Goal: Task Accomplishment & Management: Manage account settings

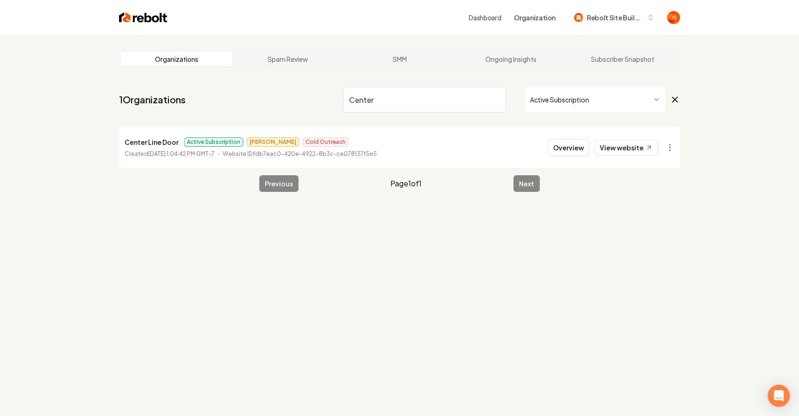
click at [459, 97] on input "Center" at bounding box center [424, 100] width 162 height 26
drag, startPoint x: 483, startPoint y: 98, endPoint x: 494, endPoint y: 95, distance: 11.4
click at [486, 96] on input "Center" at bounding box center [424, 100] width 162 height 26
click at [494, 95] on input "Center" at bounding box center [424, 100] width 162 height 26
click at [495, 101] on input "Center" at bounding box center [424, 100] width 162 height 26
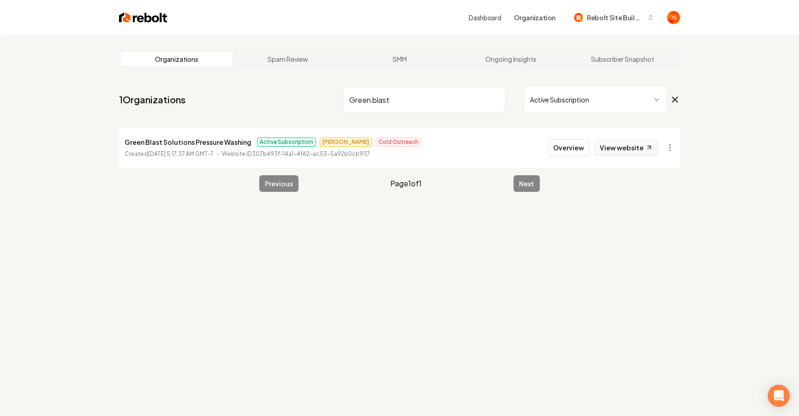
type input "Green blast"
click at [641, 150] on link "View website" at bounding box center [625, 148] width 63 height 16
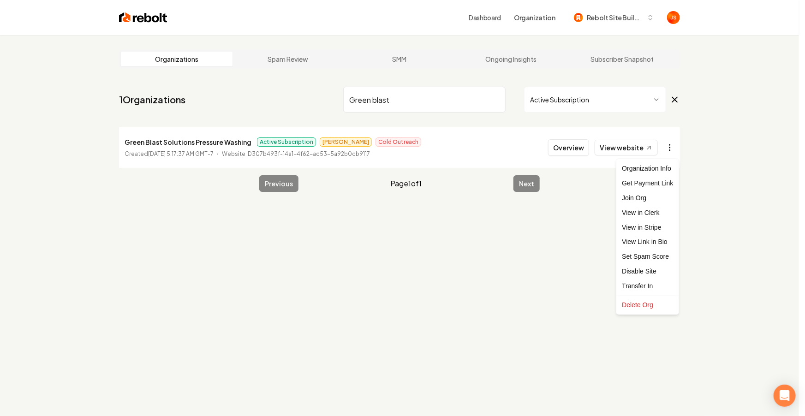
click at [667, 150] on html "Dashboard Organization Rebolt Site Builder Organizations Spam Review SMM Ongoin…" at bounding box center [402, 208] width 805 height 416
click at [639, 228] on link "View in Stripe" at bounding box center [647, 227] width 59 height 15
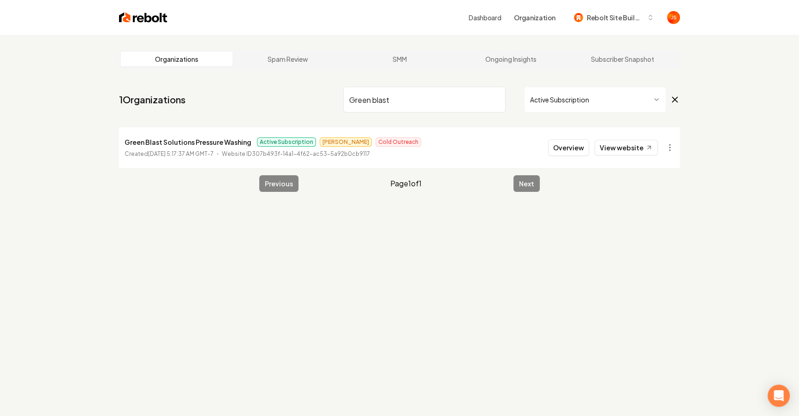
click at [507, 99] on div "Green blast Active Subscription" at bounding box center [511, 100] width 337 height 26
click at [497, 98] on input "Green blast" at bounding box center [424, 100] width 162 height 26
type input "Squeen"
click at [562, 148] on button "Overview" at bounding box center [568, 147] width 41 height 17
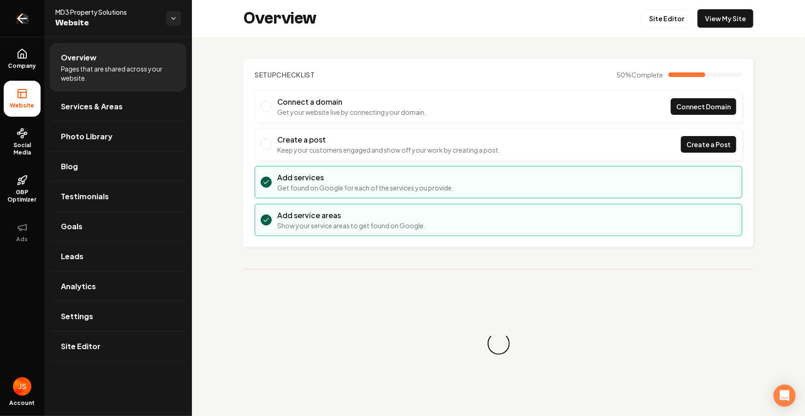
click at [26, 18] on icon "Return to dashboard" at bounding box center [22, 18] width 9 height 0
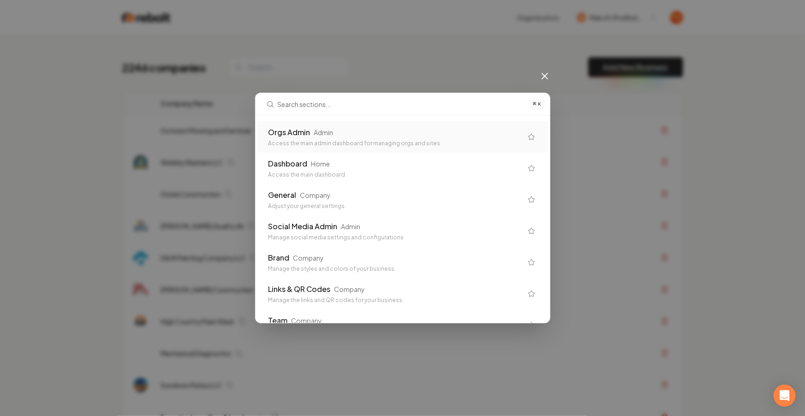
click at [366, 136] on div "Orgs Admin Admin" at bounding box center [395, 132] width 254 height 11
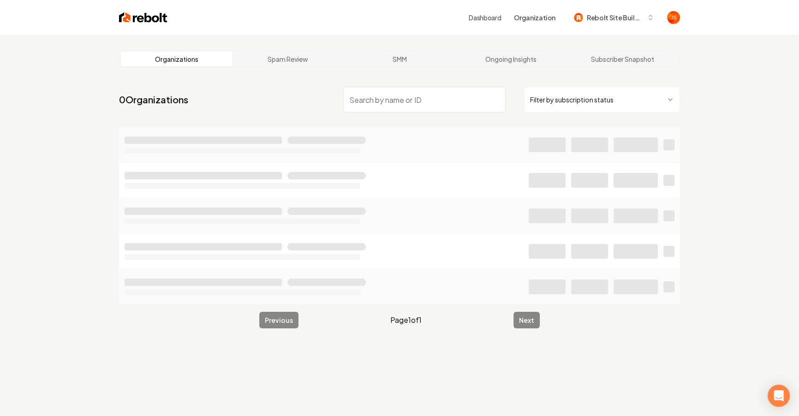
click at [544, 109] on html "Dashboard Organization Rebolt Site Builder Organizations Spam Review SMM Ongoin…" at bounding box center [399, 208] width 799 height 416
click at [426, 105] on input "search" at bounding box center [424, 100] width 162 height 26
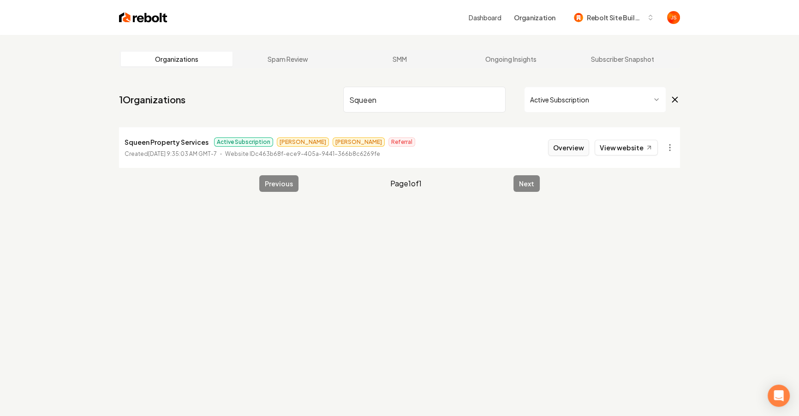
type input "Squeen"
click at [564, 147] on button "Overview" at bounding box center [568, 147] width 41 height 17
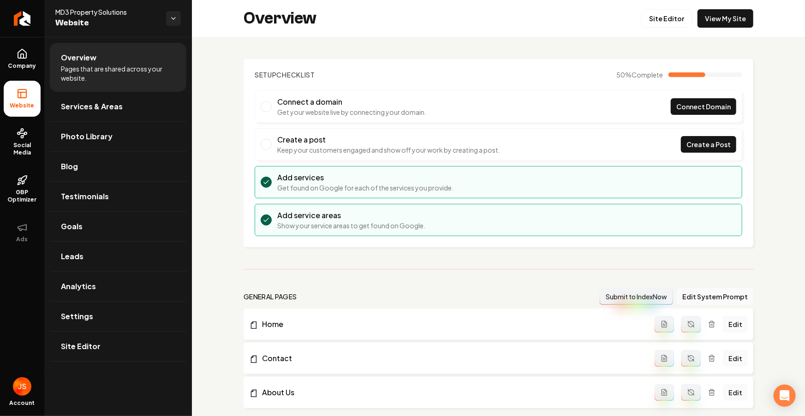
click at [87, 11] on span "MD3 Property Solutions" at bounding box center [106, 11] width 103 height 9
copy span "MD3 Property Solutions"
click at [32, 59] on link "Company" at bounding box center [22, 59] width 37 height 36
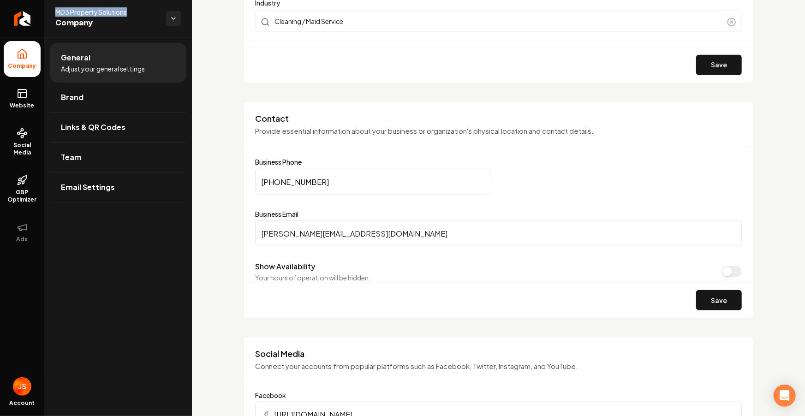
scroll to position [398, 0]
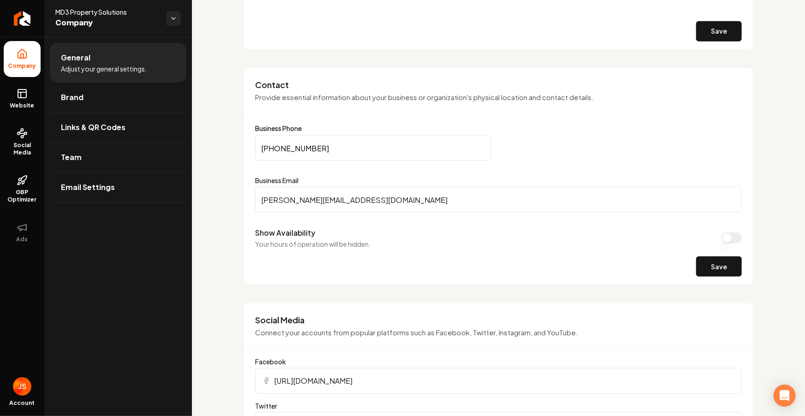
click at [330, 196] on input "[PERSON_NAME][EMAIL_ADDRESS][DOMAIN_NAME]" at bounding box center [498, 200] width 487 height 26
click at [584, 105] on div "Contact Provide essential information about your business or organization's phy…" at bounding box center [498, 96] width 509 height 35
click at [24, 23] on icon "Return to dashboard" at bounding box center [22, 18] width 15 height 15
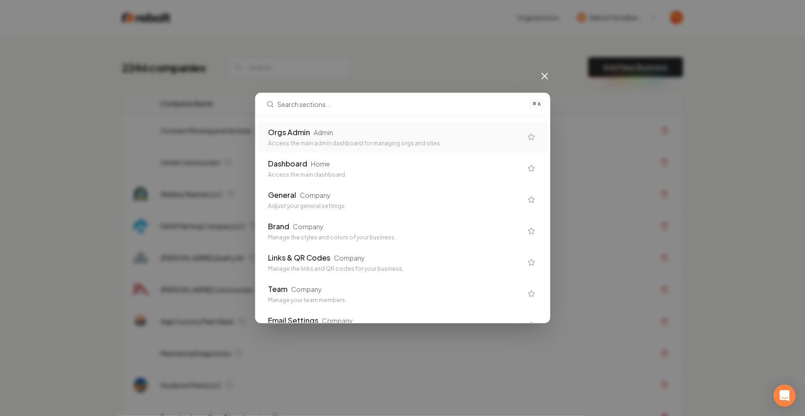
click at [436, 147] on div "Access the main admin dashboard for managing orgs and sites" at bounding box center [395, 143] width 254 height 7
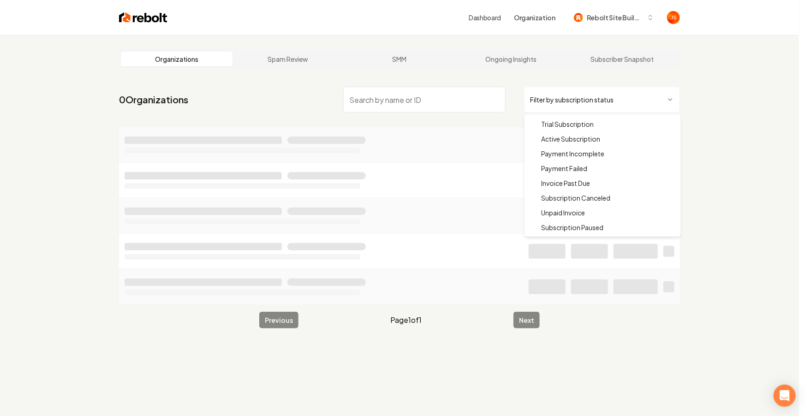
click at [583, 96] on html "Dashboard Organization Rebolt Site Builder Organizations Spam Review SMM Ongoin…" at bounding box center [402, 208] width 805 height 416
drag, startPoint x: 568, startPoint y: 139, endPoint x: 470, endPoint y: 105, distance: 103.8
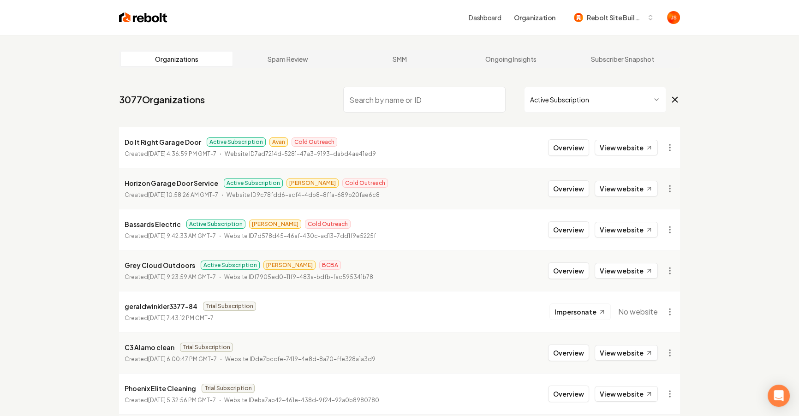
click at [469, 105] on input "search" at bounding box center [424, 100] width 162 height 26
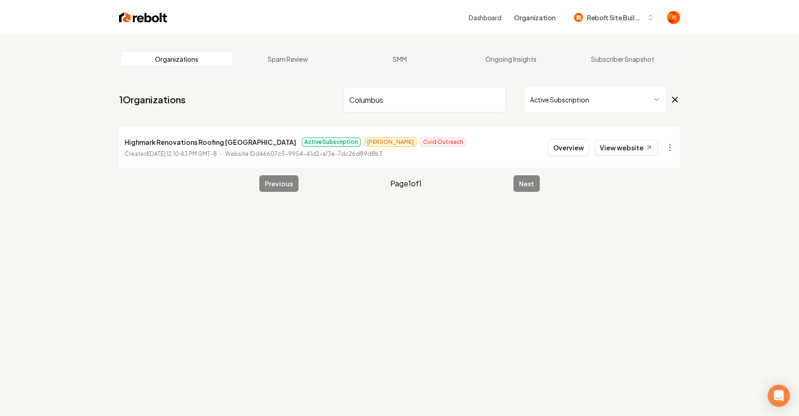
type input "Columbus"
click at [590, 90] on html "Dashboard Organization Rebolt Site Builder Organizations Spam Review SMM Ongoin…" at bounding box center [399, 208] width 799 height 416
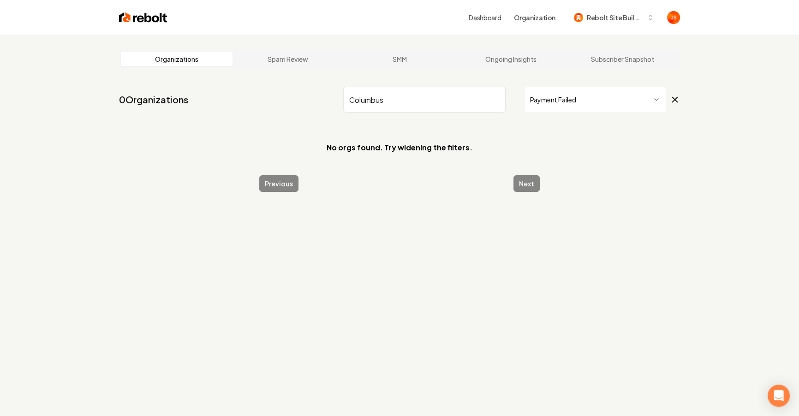
click at [567, 96] on html "Dashboard Organization Rebolt Site Builder Organizations Spam Review SMM Ongoin…" at bounding box center [399, 208] width 799 height 416
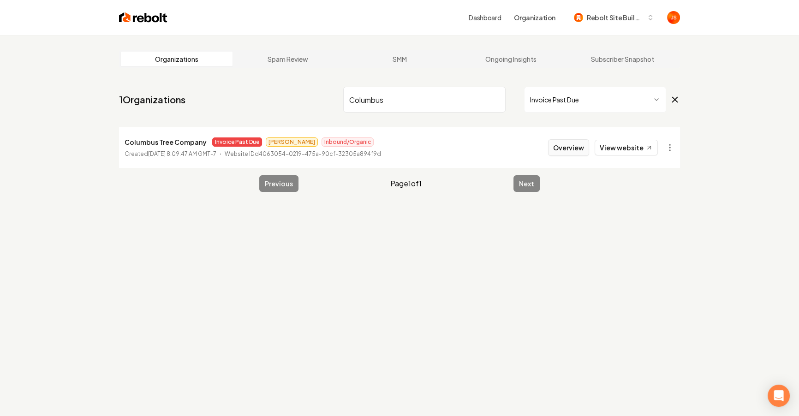
click at [565, 145] on button "Overview" at bounding box center [568, 147] width 41 height 17
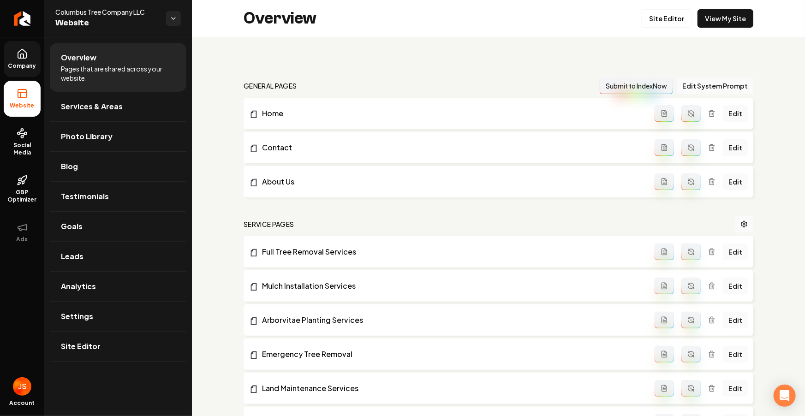
click at [30, 66] on span "Company" at bounding box center [23, 65] width 36 height 7
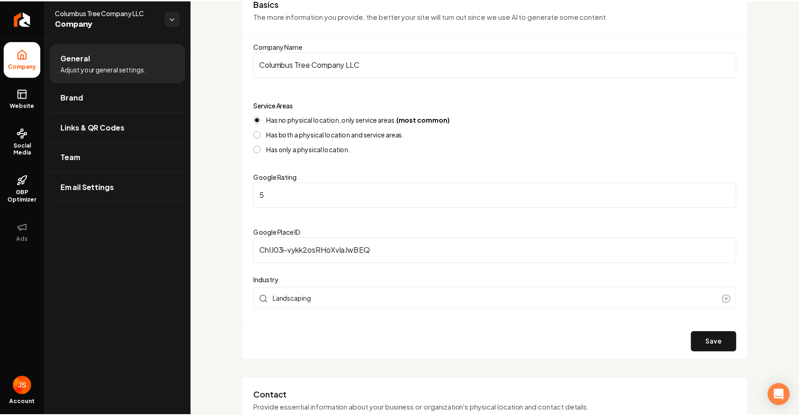
scroll to position [169, 0]
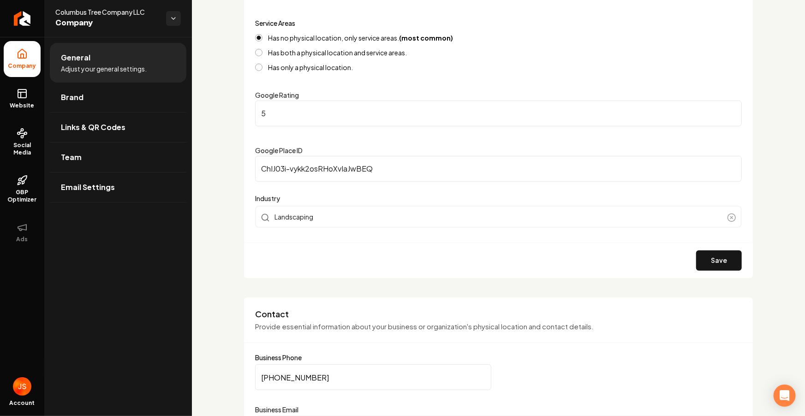
click at [287, 381] on input "[PHONE_NUMBER]" at bounding box center [373, 377] width 236 height 26
click at [16, 24] on link "Return to dashboard" at bounding box center [22, 18] width 44 height 37
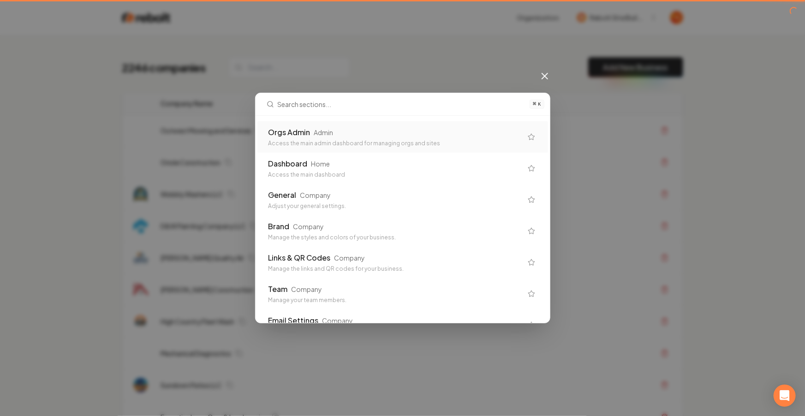
click at [368, 136] on div "Orgs Admin Admin" at bounding box center [395, 132] width 254 height 11
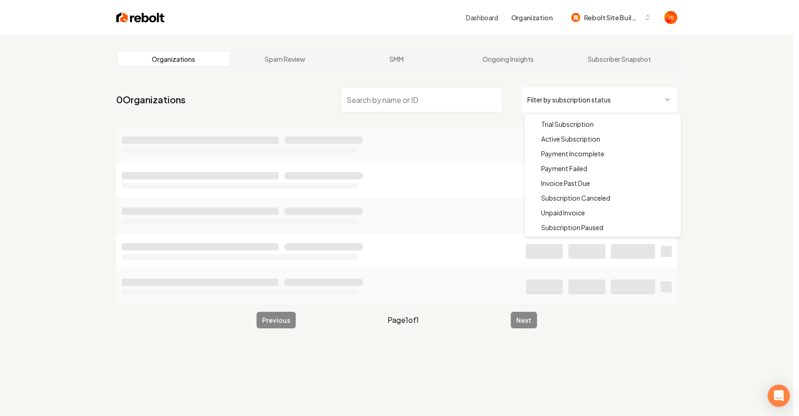
click at [588, 100] on html "Dashboard Organization Rebolt Site Builder Organizations Spam Review SMM Ongoin…" at bounding box center [399, 208] width 799 height 416
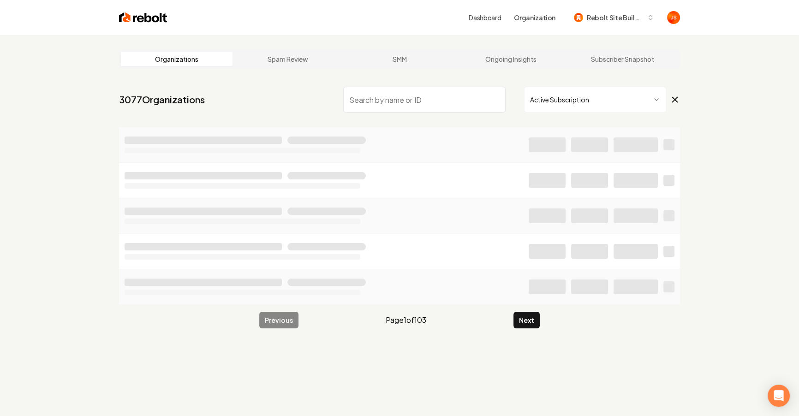
click at [449, 107] on input "search" at bounding box center [424, 100] width 162 height 26
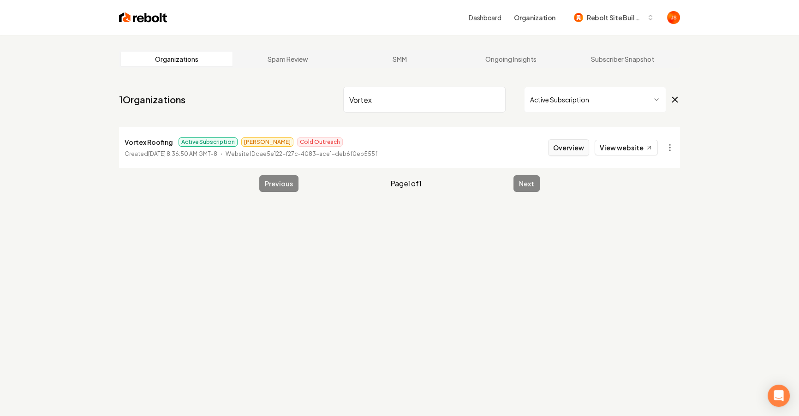
type input "Vortex"
click at [586, 151] on button "Overview" at bounding box center [568, 147] width 41 height 17
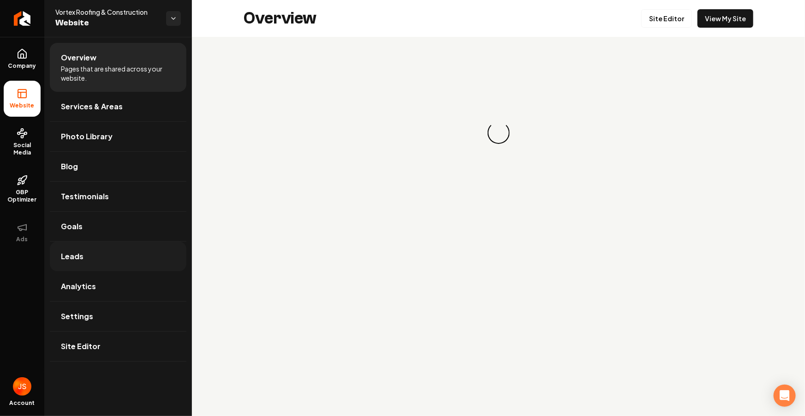
click at [76, 253] on span "Leads" at bounding box center [72, 256] width 23 height 11
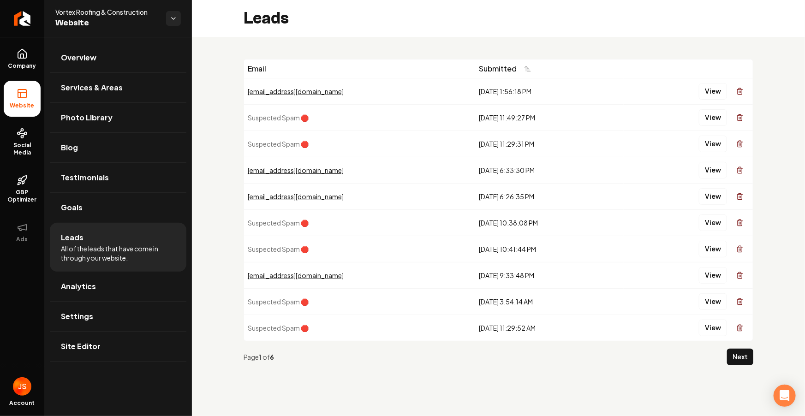
click at [279, 170] on div "[EMAIL_ADDRESS][DOMAIN_NAME]" at bounding box center [360, 170] width 224 height 9
click at [720, 165] on button "View" at bounding box center [713, 170] width 28 height 17
click at [708, 89] on button "View" at bounding box center [713, 91] width 28 height 17
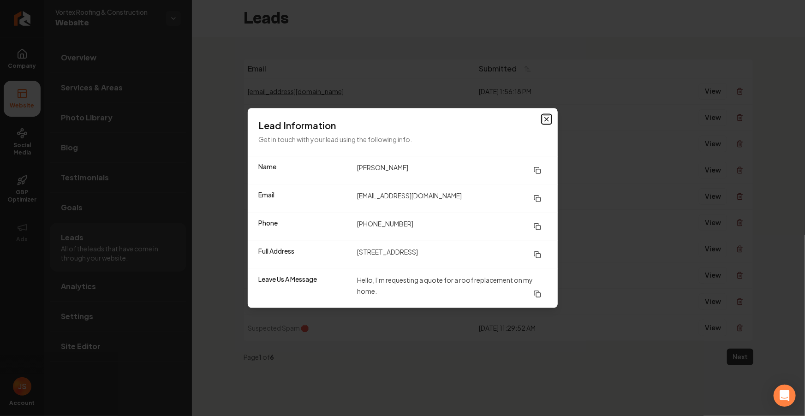
click at [546, 119] on icon "button" at bounding box center [547, 120] width 4 height 4
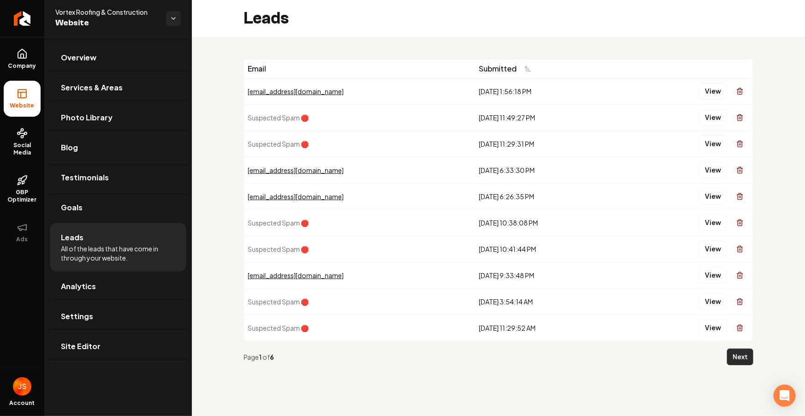
click at [744, 360] on button "Next" at bounding box center [740, 357] width 26 height 17
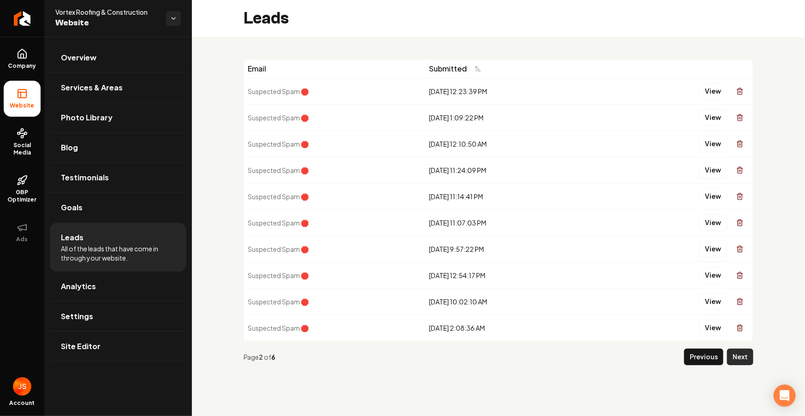
click at [742, 356] on button "Next" at bounding box center [740, 357] width 26 height 17
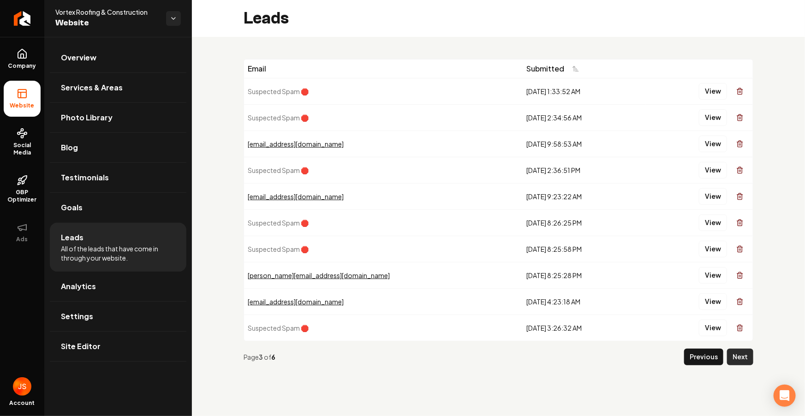
click at [738, 352] on button "Next" at bounding box center [740, 357] width 26 height 17
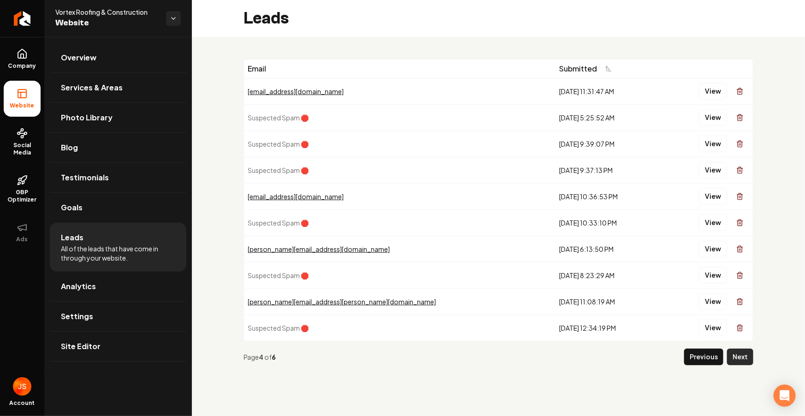
click at [739, 354] on button "Next" at bounding box center [740, 357] width 26 height 17
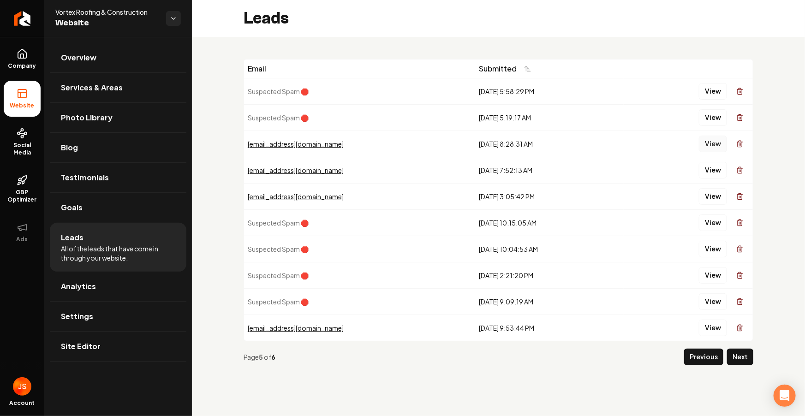
click at [713, 146] on button "View" at bounding box center [713, 144] width 28 height 17
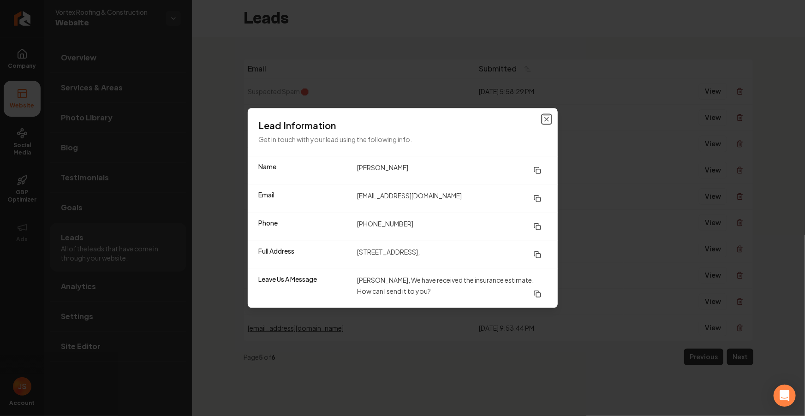
click at [552, 125] on div "Lead Information Get in touch with your lead using the following info. Name [PE…" at bounding box center [403, 208] width 310 height 200
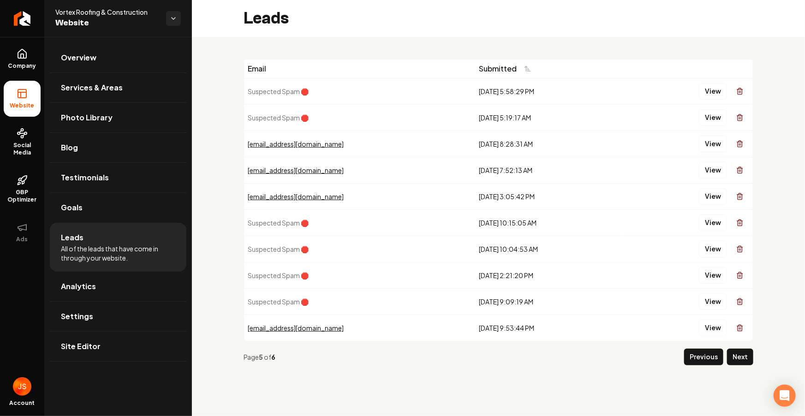
drag, startPoint x: 705, startPoint y: 372, endPoint x: 652, endPoint y: 300, distance: 89.4
click at [677, 351] on div "Page 5 of 6 Previous Next" at bounding box center [498, 356] width 510 height 31
click at [703, 362] on button "Previous" at bounding box center [703, 357] width 39 height 17
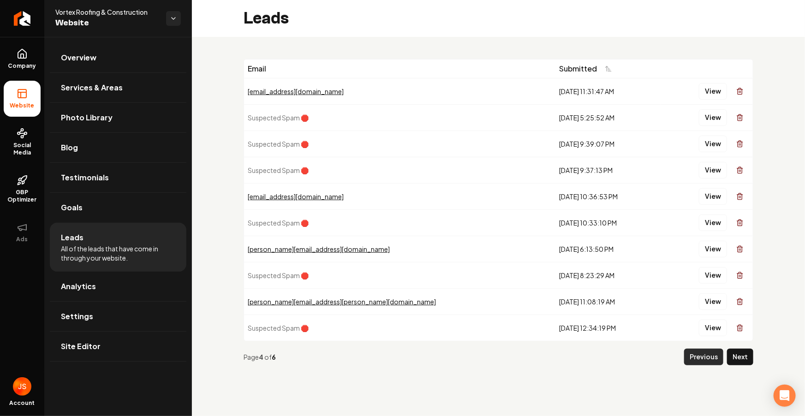
click at [704, 359] on button "Previous" at bounding box center [703, 357] width 39 height 17
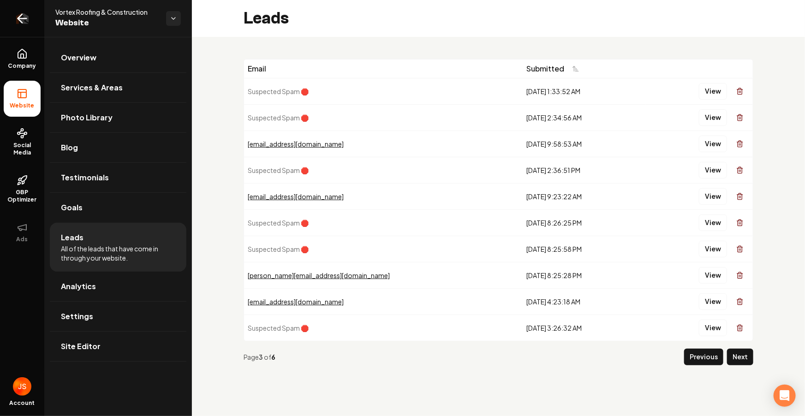
click at [22, 23] on icon "Return to dashboard" at bounding box center [22, 18] width 15 height 15
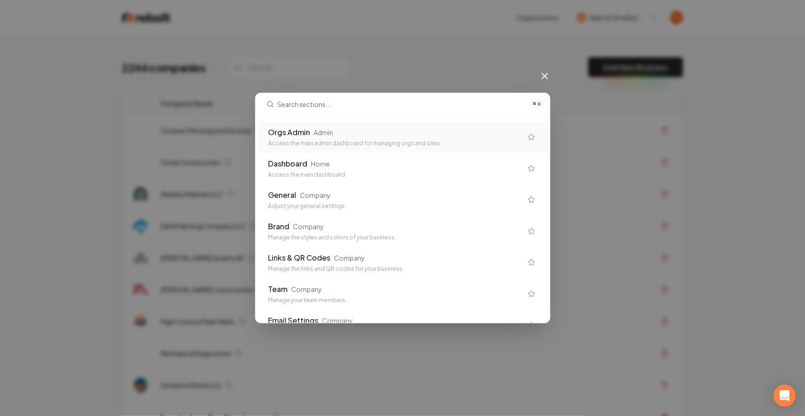
click at [363, 137] on div "Orgs Admin Admin" at bounding box center [395, 132] width 254 height 11
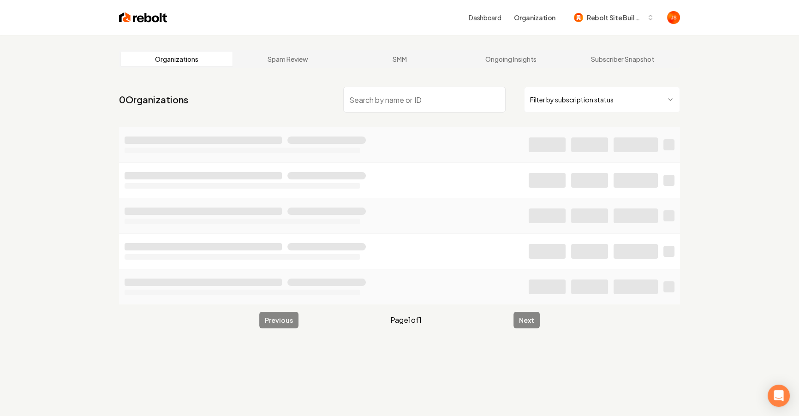
click at [583, 90] on html "Dashboard Organization Rebolt Site Builder Organizations Spam Review SMM Ongoin…" at bounding box center [399, 208] width 799 height 416
click at [432, 100] on input "search" at bounding box center [424, 100] width 162 height 26
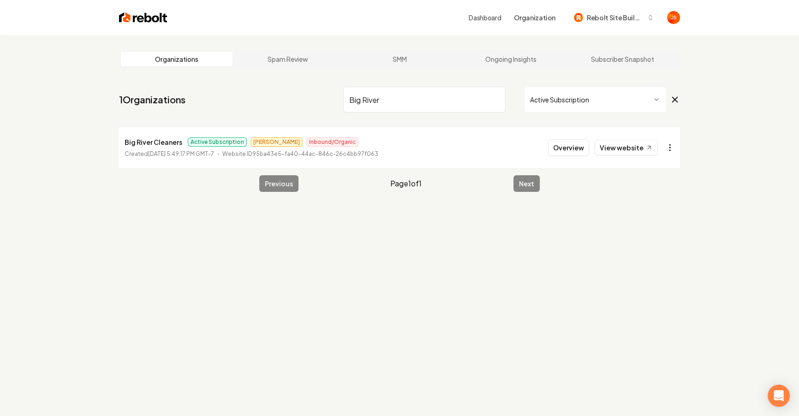
type input "Big River"
click at [671, 146] on html "Dashboard Organization Rebolt Site Builder Organizations Spam Review SMM Ongoin…" at bounding box center [402, 208] width 805 height 416
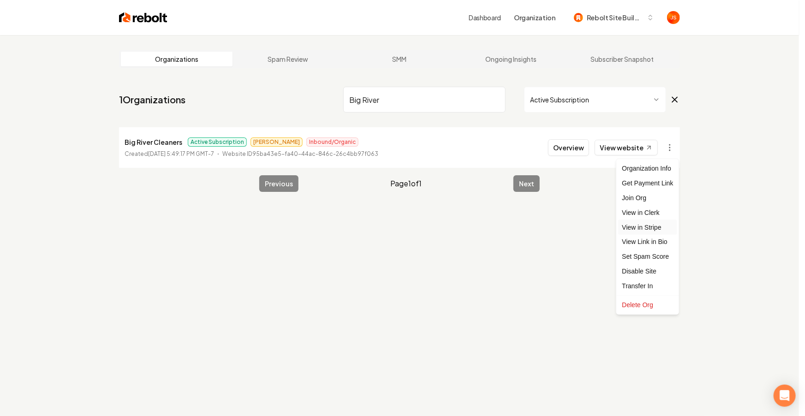
click at [640, 224] on link "View in Stripe" at bounding box center [647, 227] width 59 height 15
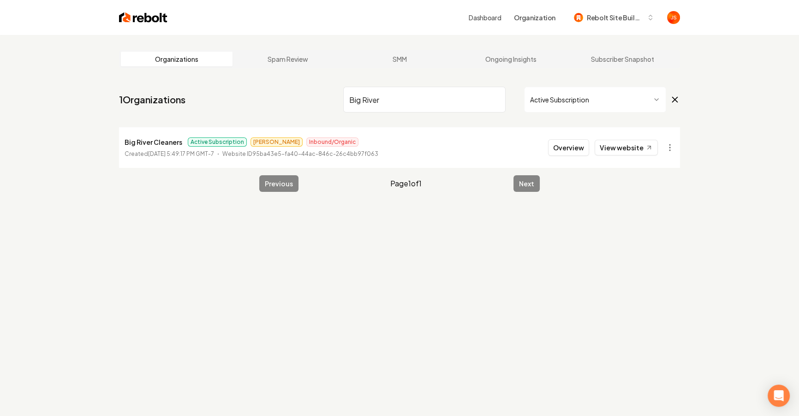
click at [492, 100] on input "Big River" at bounding box center [424, 100] width 162 height 26
click at [495, 99] on input "Big River" at bounding box center [424, 100] width 162 height 26
paste input "Glam home cleaning"
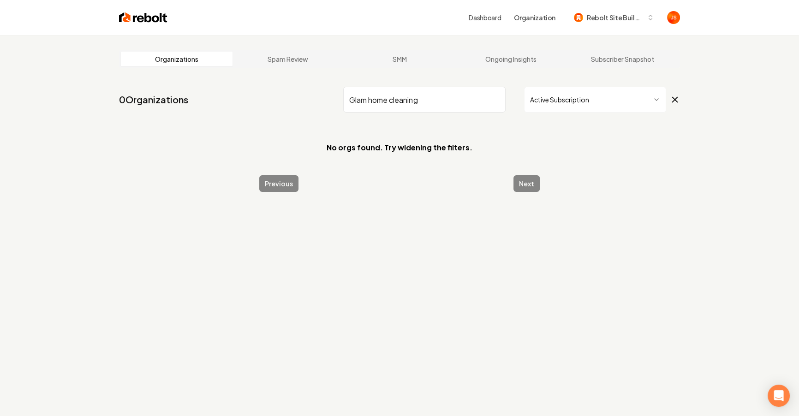
drag, startPoint x: 438, startPoint y: 101, endPoint x: 369, endPoint y: 101, distance: 68.7
click at [369, 101] on input "Glam home cleaning" at bounding box center [424, 100] width 162 height 26
type input "Glam"
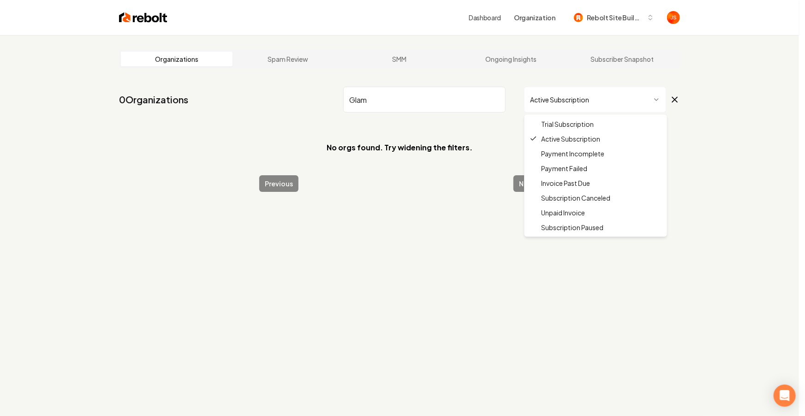
click at [542, 93] on html "Dashboard Organization Rebolt Site Builder Organizations Spam Review SMM Ongoin…" at bounding box center [402, 208] width 805 height 416
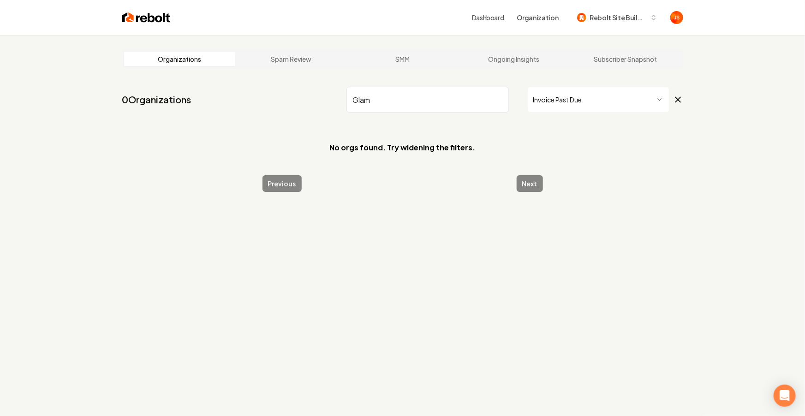
click at [568, 102] on html "Dashboard Organization Rebolt Site Builder Organizations Spam Review SMM Ongoin…" at bounding box center [402, 208] width 805 height 416
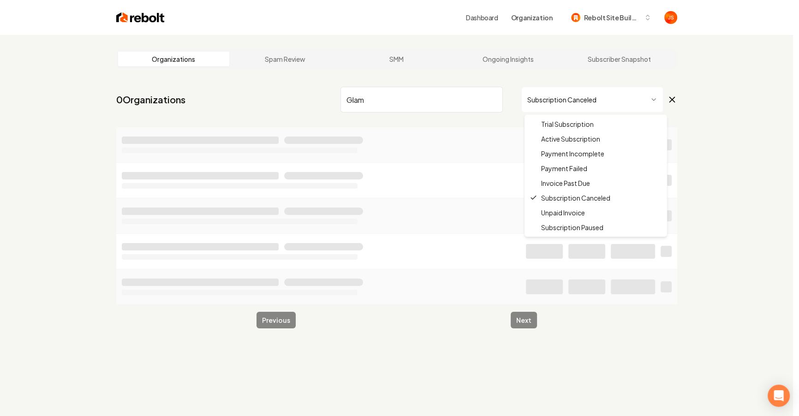
click at [556, 87] on html "Dashboard Organization Rebolt Site Builder Organizations Spam Review SMM Ongoin…" at bounding box center [399, 208] width 799 height 416
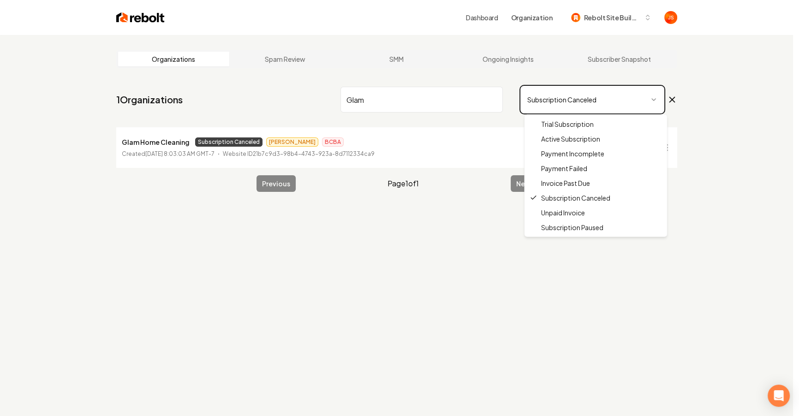
click at [431, 224] on html "Dashboard Organization Rebolt Site Builder Organizations Spam Review SMM Ongoin…" at bounding box center [399, 208] width 799 height 416
